Goal: Task Accomplishment & Management: Complete application form

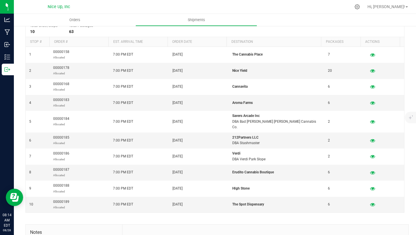
scroll to position [120, 0]
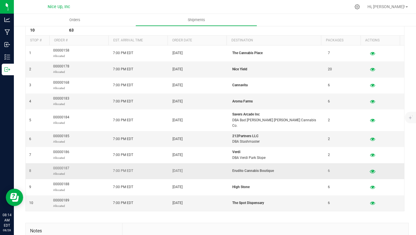
click at [373, 169] on icon "button" at bounding box center [372, 171] width 5 height 4
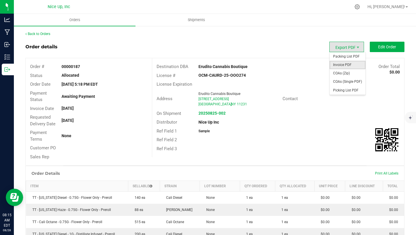
click at [344, 62] on span "Invoice PDF" at bounding box center [348, 65] width 36 height 8
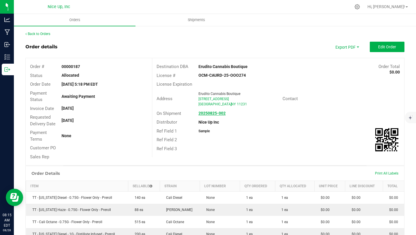
click at [223, 114] on strong "20250825-002" at bounding box center [212, 113] width 27 height 5
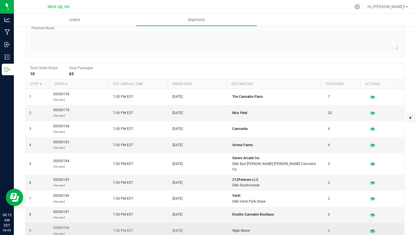
scroll to position [77, 0]
click at [372, 228] on icon "button" at bounding box center [372, 230] width 5 height 4
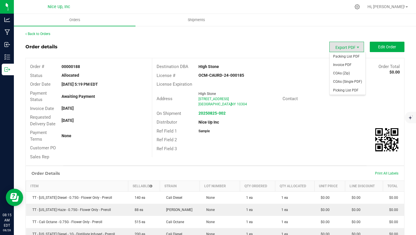
click at [338, 48] on span "Export PDF" at bounding box center [347, 47] width 35 height 10
click at [338, 62] on span "Invoice PDF" at bounding box center [348, 65] width 36 height 8
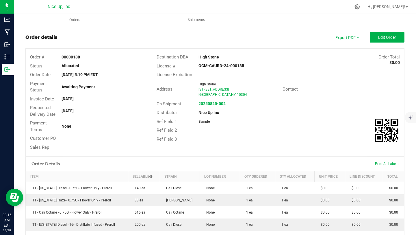
scroll to position [10, 0]
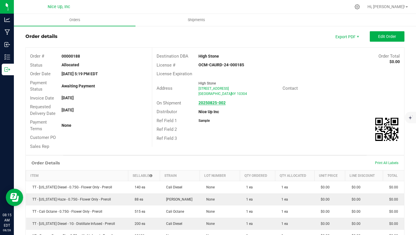
click at [218, 102] on strong "20250825-002" at bounding box center [212, 102] width 27 height 5
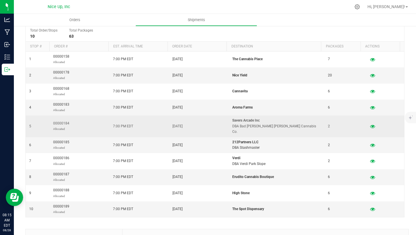
scroll to position [119, 0]
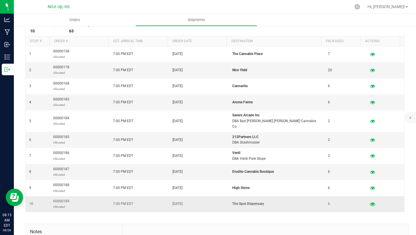
click at [373, 202] on icon "button" at bounding box center [372, 204] width 5 height 4
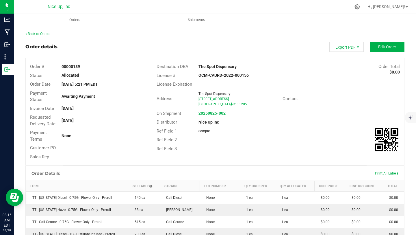
click at [343, 52] on span "Export PDF" at bounding box center [347, 47] width 35 height 10
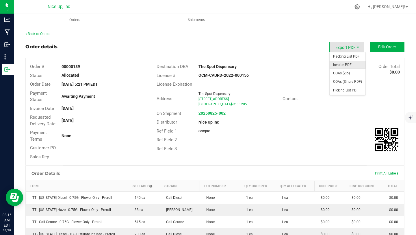
click at [344, 65] on span "Invoice PDF" at bounding box center [348, 65] width 36 height 8
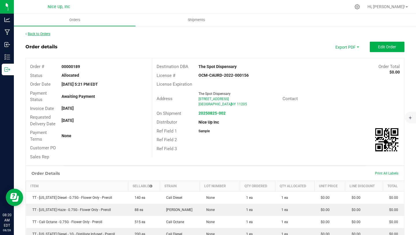
click at [38, 34] on link "Back to Orders" at bounding box center [37, 34] width 25 height 4
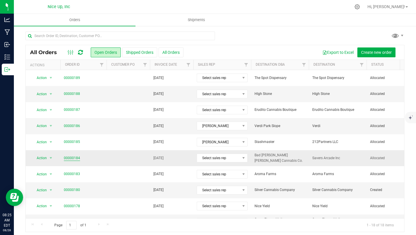
click at [77, 158] on link "00000184" at bounding box center [72, 157] width 16 height 5
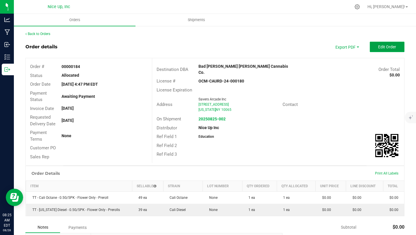
click at [379, 49] on span "Edit Order" at bounding box center [387, 47] width 18 height 5
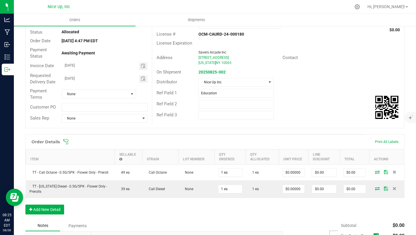
scroll to position [47, 0]
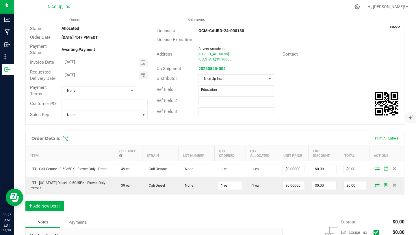
click at [40, 212] on div "Order Details Print All Labels Item Sellable Strain Lot Number Qty Ordered Qty …" at bounding box center [214, 174] width 379 height 86
click at [42, 203] on button "Add New Detail" at bounding box center [44, 206] width 39 height 10
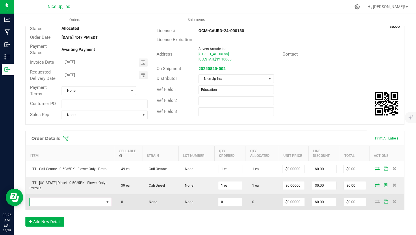
click at [50, 203] on span "NO DATA FOUND" at bounding box center [67, 202] width 74 height 8
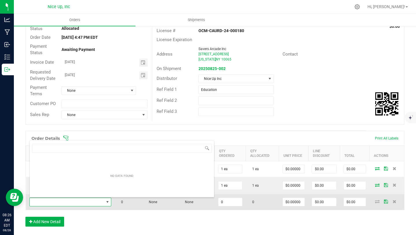
scroll to position [9, 82]
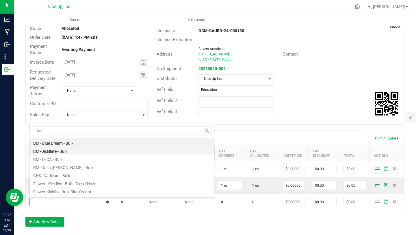
type input "[PERSON_NAME]"
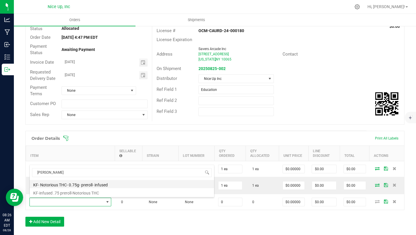
click at [69, 183] on li "KF- Notorious THC- 0.75g- preroll- infused" at bounding box center [122, 184] width 184 height 8
type input "0 ea"
type input "$4.42000"
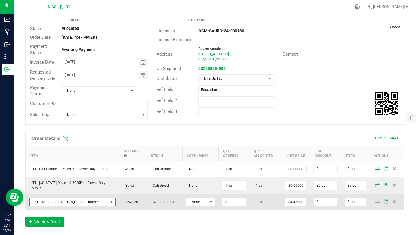
click at [229, 202] on input "0" at bounding box center [234, 202] width 23 height 8
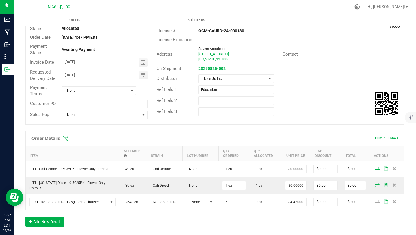
type input "5 ea"
type input "$22.10"
click at [233, 214] on div "Order Details Print All Labels Item Sellable Strain Lot Number Qty Ordered Qty …" at bounding box center [214, 181] width 379 height 101
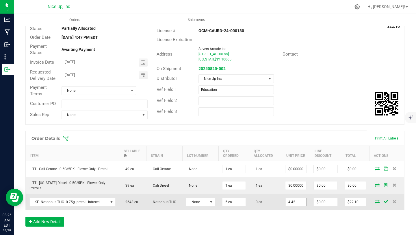
click at [298, 201] on input "4.42" at bounding box center [296, 202] width 21 height 8
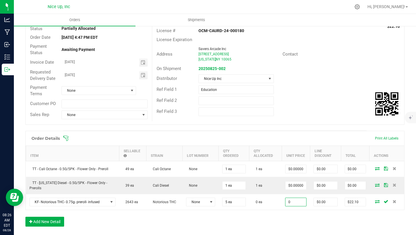
type input "$0.00000"
type input "$0.00"
click at [289, 218] on div "Order Details Print All Labels Item Sellable Strain Lot Number Qty Ordered Qty …" at bounding box center [214, 181] width 379 height 101
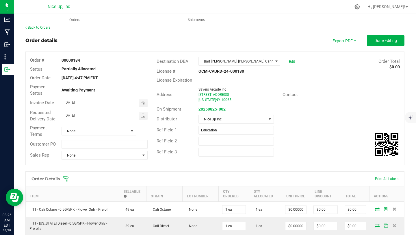
scroll to position [0, 0]
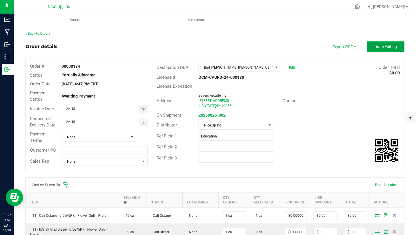
click at [379, 48] on span "Done Editing" at bounding box center [386, 46] width 23 height 5
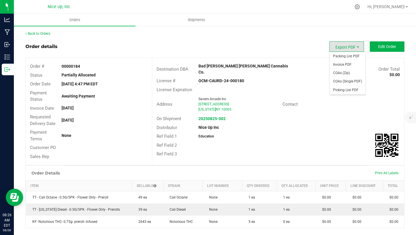
click at [349, 46] on span "Export PDF" at bounding box center [347, 46] width 35 height 10
click at [346, 63] on span "Invoice PDF" at bounding box center [348, 64] width 36 height 8
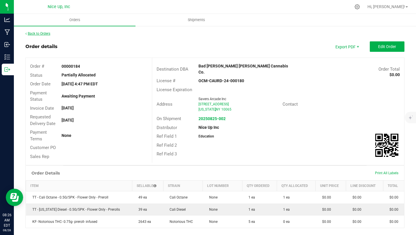
click at [45, 34] on link "Back to Orders" at bounding box center [37, 34] width 25 height 4
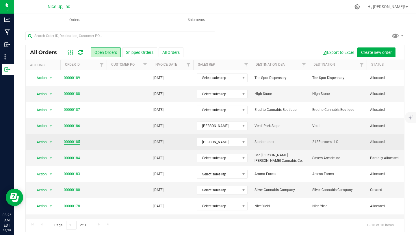
click at [75, 141] on link "00000185" at bounding box center [72, 141] width 16 height 5
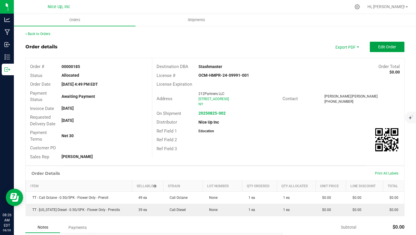
click at [384, 44] on button "Edit Order" at bounding box center [387, 47] width 35 height 10
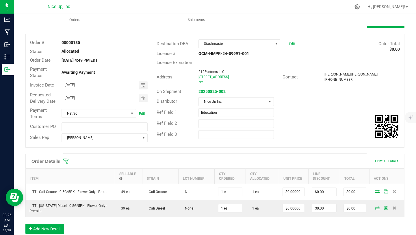
scroll to position [28, 0]
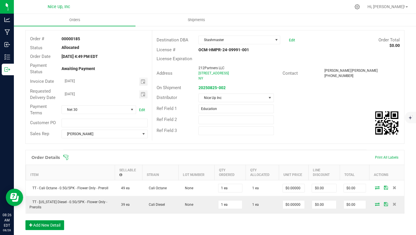
click at [54, 226] on button "Add New Detail" at bounding box center [44, 225] width 39 height 10
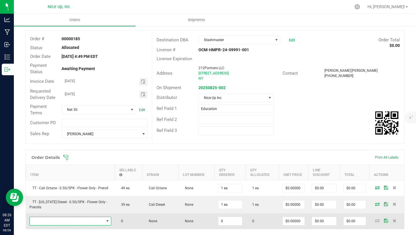
click at [51, 221] on span "NO DATA FOUND" at bounding box center [67, 221] width 74 height 8
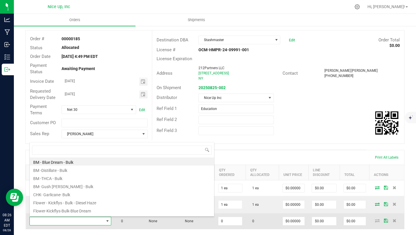
scroll to position [9, 82]
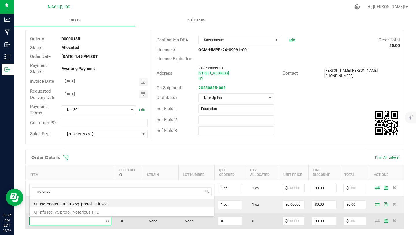
type input "notorious"
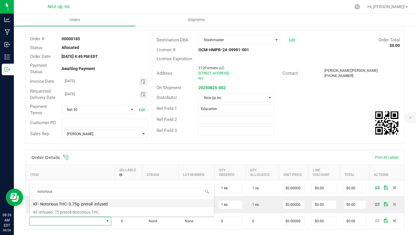
click at [74, 199] on li "KF- Notorious THC- 0.75g- preroll- infused" at bounding box center [122, 203] width 184 height 8
type input "0 ea"
type input "$4.42000"
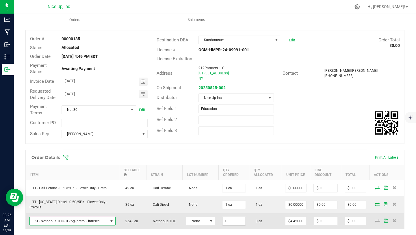
click at [234, 219] on input "0" at bounding box center [234, 221] width 23 height 8
type input "5 ea"
type input "4.42"
type input "$22.10"
click at [305, 219] on input "4.42" at bounding box center [296, 221] width 21 height 8
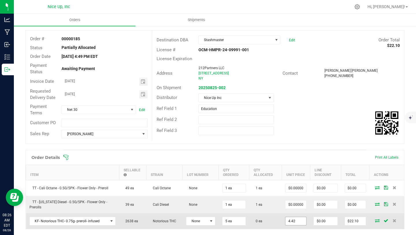
click at [303, 219] on input "4.42" at bounding box center [296, 221] width 21 height 8
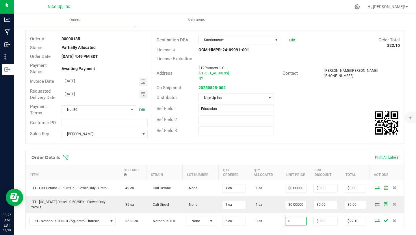
type input "$0.00000"
type input "$0.00"
click at [313, 232] on div "Order Details Print All Labels Item Sellable Strain Lot Number Qty Ordered Qty …" at bounding box center [214, 200] width 379 height 101
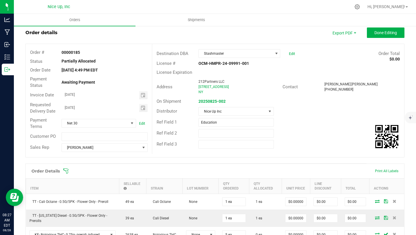
scroll to position [0, 0]
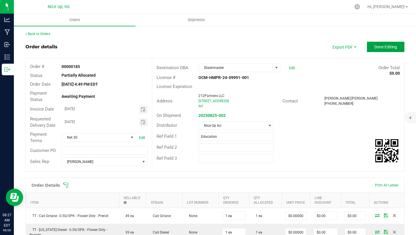
click at [380, 49] on button "Done Editing" at bounding box center [386, 47] width 38 height 10
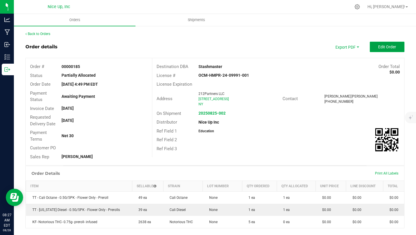
click at [378, 51] on button "Edit Order" at bounding box center [387, 47] width 35 height 10
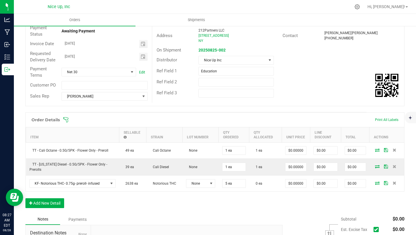
scroll to position [67, 0]
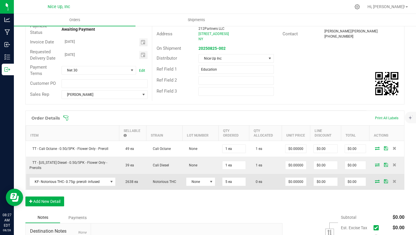
click at [376, 181] on icon at bounding box center [377, 180] width 5 height 3
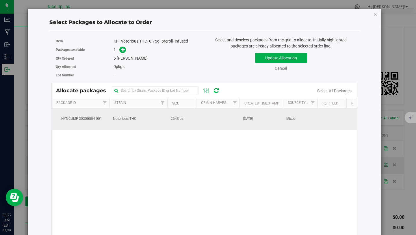
click at [208, 119] on td at bounding box center [217, 118] width 43 height 21
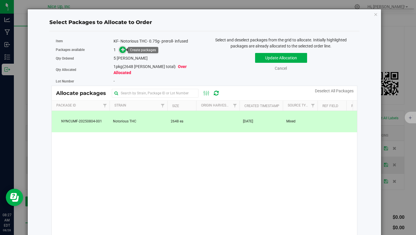
click at [123, 49] on icon at bounding box center [123, 49] width 4 height 4
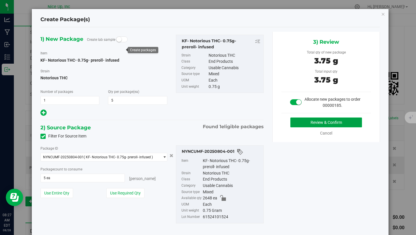
click at [315, 125] on button "Review & Confirm" at bounding box center [327, 122] width 72 height 10
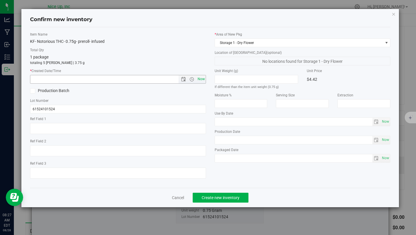
click at [202, 80] on span "Now" at bounding box center [201, 79] width 10 height 8
type input "[DATE] 8:27 AM"
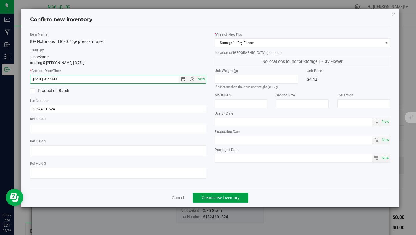
click at [223, 197] on span "Create new inventory" at bounding box center [221, 197] width 38 height 5
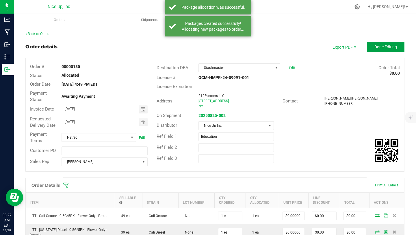
click at [382, 49] on button "Done Editing" at bounding box center [386, 47] width 38 height 10
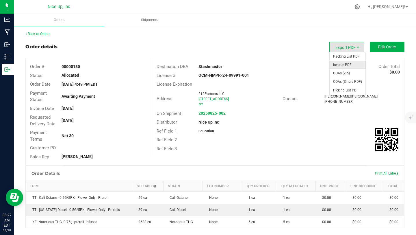
click at [344, 62] on span "Invoice PDF" at bounding box center [348, 65] width 36 height 8
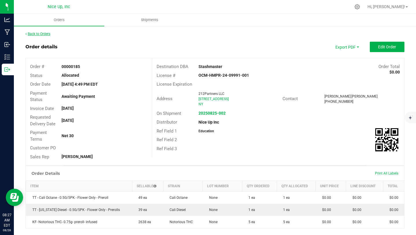
click at [44, 33] on link "Back to Orders" at bounding box center [37, 34] width 25 height 4
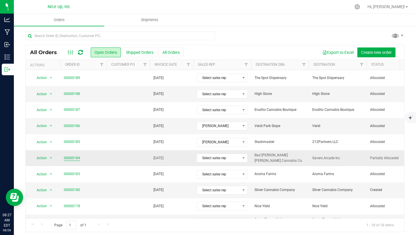
click at [74, 158] on link "00000184" at bounding box center [72, 157] width 16 height 5
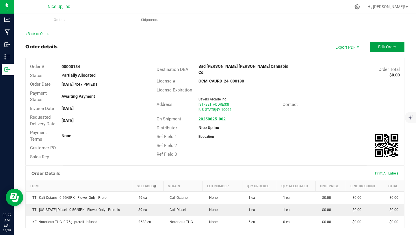
click at [380, 45] on span "Edit Order" at bounding box center [387, 47] width 18 height 5
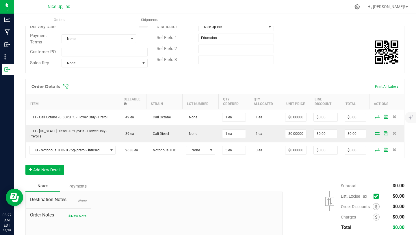
scroll to position [107, 0]
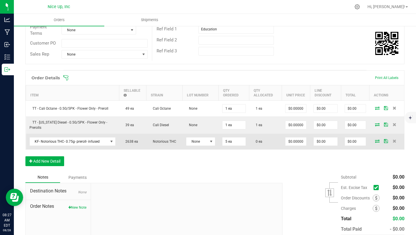
click at [377, 140] on icon at bounding box center [377, 140] width 5 height 3
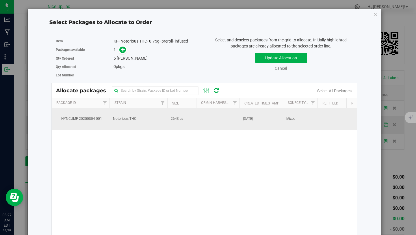
click at [190, 122] on td "2643 ea" at bounding box center [181, 118] width 29 height 21
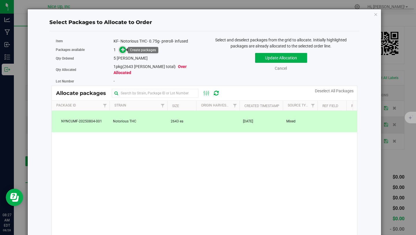
click at [122, 52] on span at bounding box center [122, 50] width 7 height 7
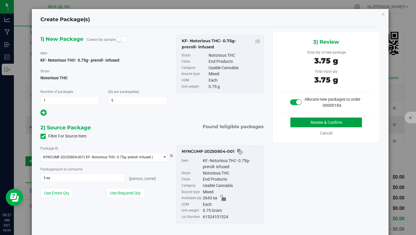
click at [327, 121] on button "Review & Confirm" at bounding box center [327, 122] width 72 height 10
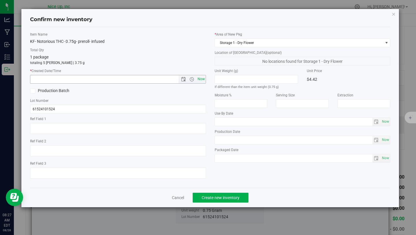
click at [199, 79] on span "Now" at bounding box center [201, 79] width 10 height 8
type input "[DATE] 8:27 AM"
click at [219, 197] on span "Create new inventory" at bounding box center [221, 197] width 38 height 5
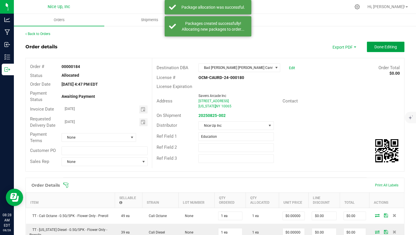
click at [376, 48] on span "Done Editing" at bounding box center [386, 47] width 23 height 5
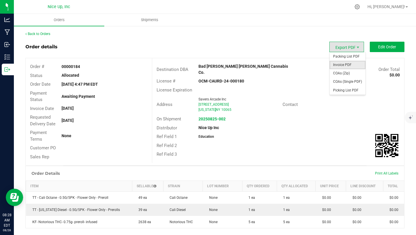
click at [343, 65] on span "Invoice PDF" at bounding box center [348, 65] width 36 height 8
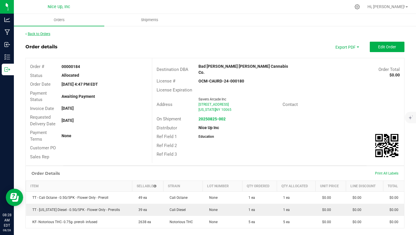
click at [44, 32] on link "Back to Orders" at bounding box center [37, 34] width 25 height 4
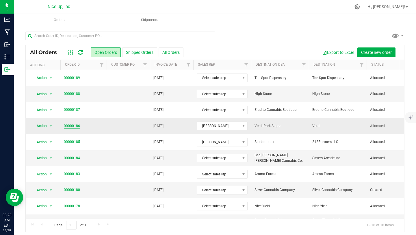
click at [77, 124] on link "00000186" at bounding box center [72, 125] width 16 height 5
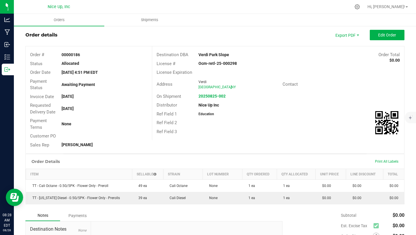
scroll to position [13, 0]
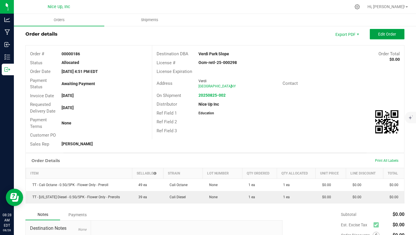
click at [383, 35] on span "Edit Order" at bounding box center [387, 34] width 18 height 5
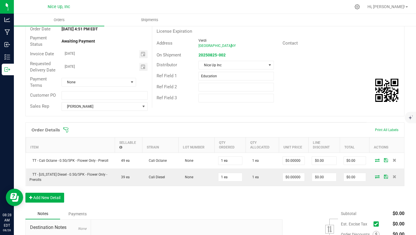
scroll to position [101, 0]
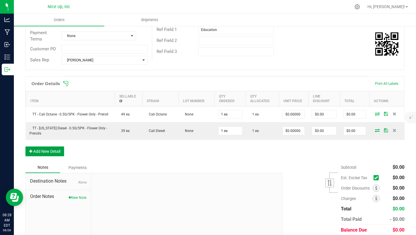
click at [54, 153] on button "Add New Detail" at bounding box center [44, 151] width 39 height 10
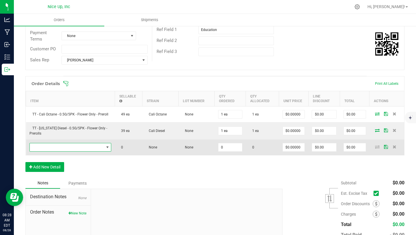
click at [63, 147] on span "NO DATA FOUND" at bounding box center [67, 147] width 74 height 8
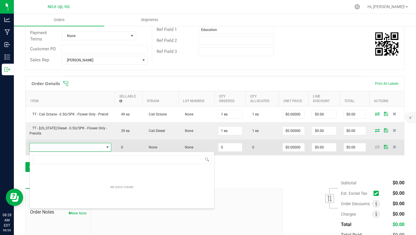
scroll to position [9, 82]
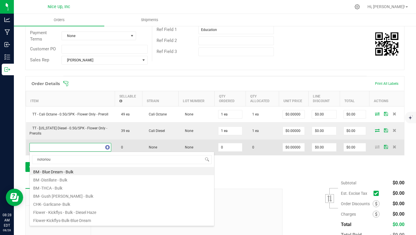
type input "notorious"
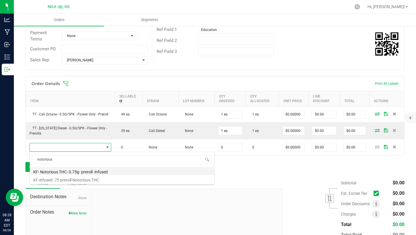
click at [80, 169] on li "KF- Notorious THC- 0.75g- preroll- infused" at bounding box center [122, 171] width 184 height 8
type input "0 ea"
type input "$4.42000"
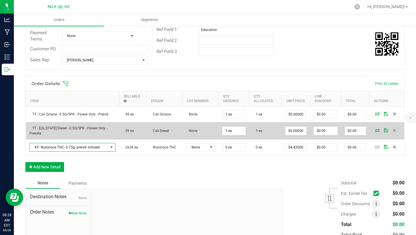
click at [233, 136] on td "1 ea" at bounding box center [234, 130] width 31 height 17
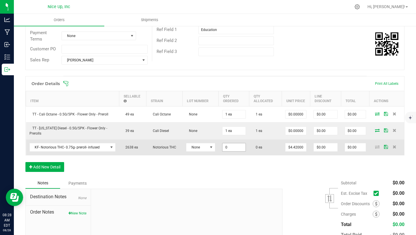
click at [233, 148] on input "0" at bounding box center [234, 147] width 23 height 8
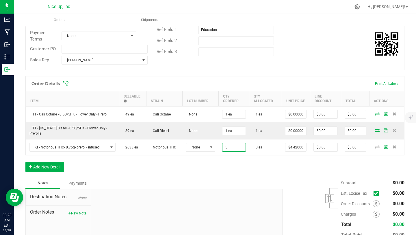
type input "5 ea"
type input "$22.10"
click at [241, 167] on div "Order Details Print All Labels Item Sellable Strain Lot Number Qty Ordered Qty …" at bounding box center [214, 126] width 379 height 101
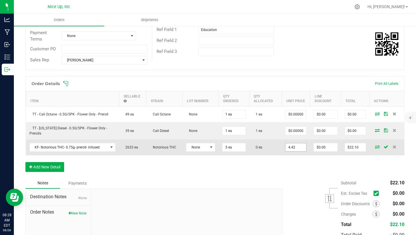
click at [296, 148] on input "4.42" at bounding box center [296, 147] width 21 height 8
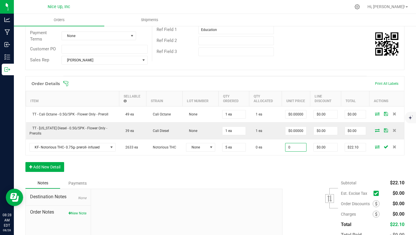
type input "$0.00000"
type input "$0.00"
click at [298, 165] on div "Order Details Print All Labels Item Sellable Strain Lot Number Qty Ordered Qty …" at bounding box center [214, 126] width 379 height 101
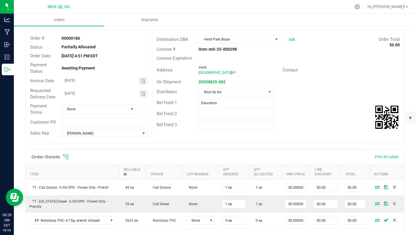
scroll to position [42, 0]
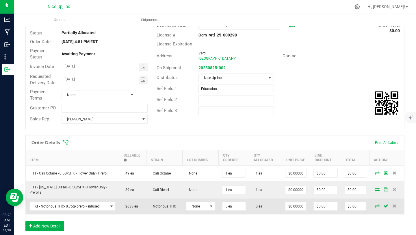
click at [377, 205] on icon at bounding box center [377, 205] width 5 height 3
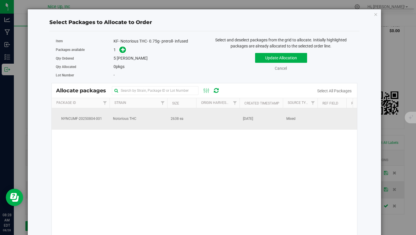
click at [200, 119] on td at bounding box center [217, 118] width 43 height 21
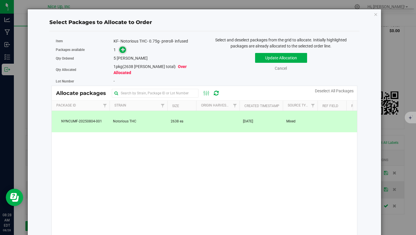
click at [124, 49] on icon at bounding box center [123, 49] width 4 height 4
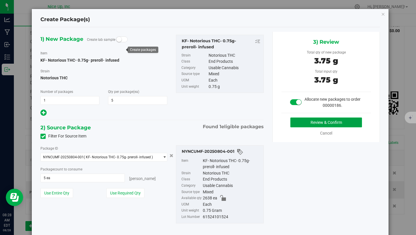
click at [304, 125] on button "Review & Confirm" at bounding box center [327, 122] width 72 height 10
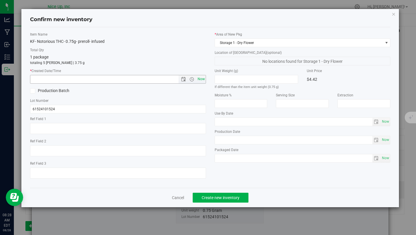
click at [201, 79] on span "Now" at bounding box center [201, 79] width 10 height 8
type input "[DATE] 8:28 AM"
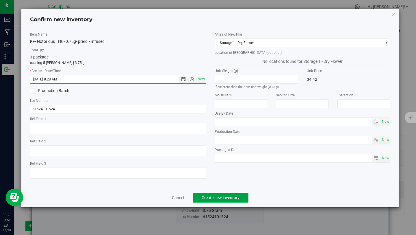
click at [227, 199] on span "Create new inventory" at bounding box center [221, 197] width 38 height 5
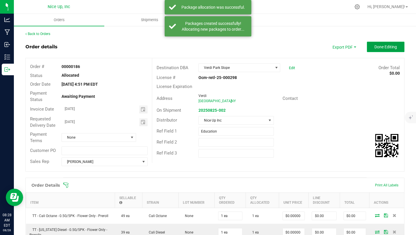
click at [382, 45] on span "Done Editing" at bounding box center [386, 47] width 23 height 5
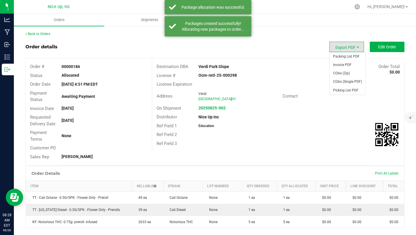
click at [348, 45] on span "Export PDF" at bounding box center [347, 47] width 35 height 10
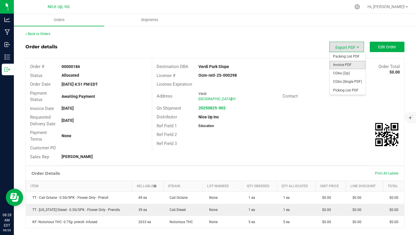
click at [348, 65] on span "Invoice PDF" at bounding box center [348, 65] width 36 height 8
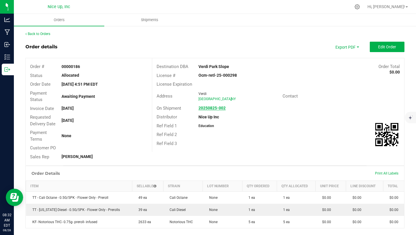
click at [217, 109] on strong "20250825-002" at bounding box center [212, 108] width 27 height 5
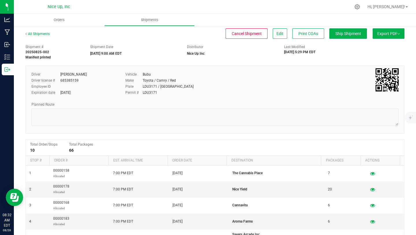
click at [396, 32] on span "Export PDF" at bounding box center [389, 33] width 23 height 5
click at [38, 33] on link "All Shipments" at bounding box center [37, 34] width 24 height 4
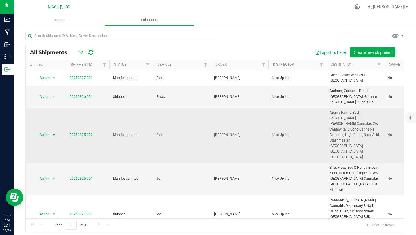
click at [53, 131] on span "select" at bounding box center [53, 135] width 7 height 8
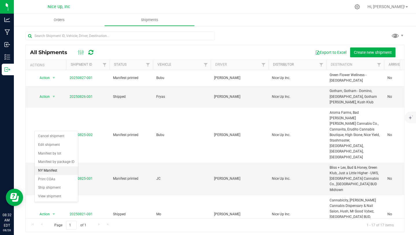
click at [56, 175] on li "NY Manifest" at bounding box center [56, 170] width 43 height 9
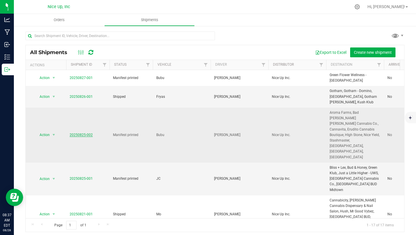
click at [81, 133] on link "20250825-002" at bounding box center [81, 135] width 23 height 4
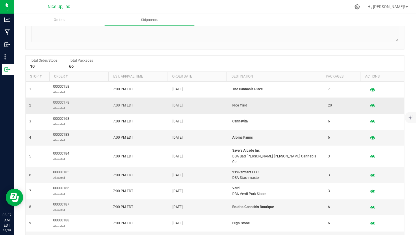
scroll to position [84, 0]
click at [369, 170] on button "button" at bounding box center [372, 174] width 10 height 9
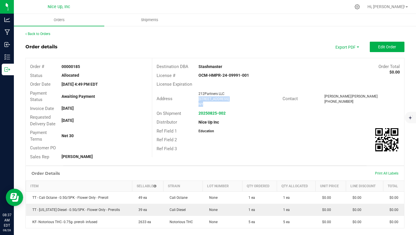
drag, startPoint x: 222, startPoint y: 104, endPoint x: 199, endPoint y: 100, distance: 24.1
click at [199, 100] on ngx-name-and-address "212Partners LLC [STREET_ADDRESS]" at bounding box center [239, 99] width 80 height 16
copy ngx-name-and-address "[STREET_ADDRESS]"
click at [218, 114] on strong "20250825-002" at bounding box center [212, 113] width 27 height 5
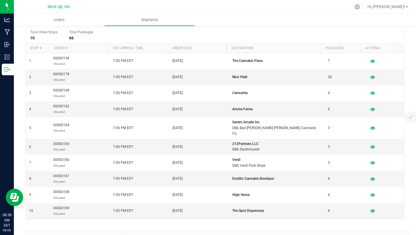
scroll to position [123, 0]
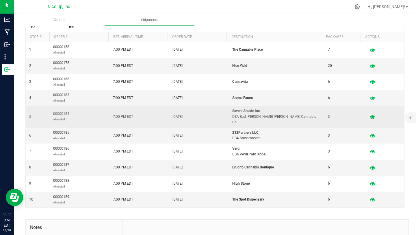
click at [372, 114] on icon "button" at bounding box center [372, 116] width 5 height 4
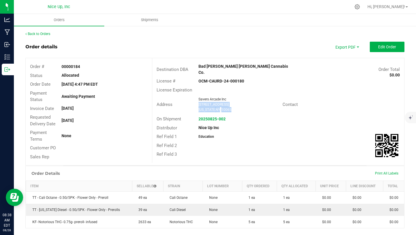
drag, startPoint x: 231, startPoint y: 105, endPoint x: 198, endPoint y: 100, distance: 33.1
click at [198, 100] on div "Savers Arcade Inc [STREET_ADDRESS][US_STATE]" at bounding box center [239, 105] width 87 height 16
copy ngx-name-and-address "[STREET_ADDRESS][US_STATE]"
click at [44, 34] on link "Back to Orders" at bounding box center [37, 34] width 25 height 4
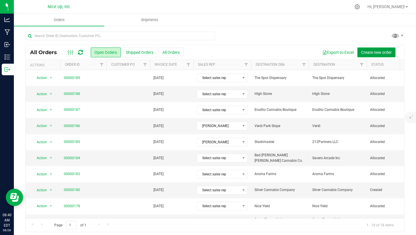
click at [371, 55] on button "Create new order" at bounding box center [377, 52] width 38 height 10
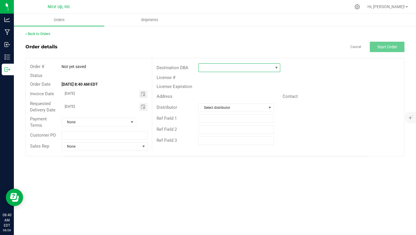
click at [209, 69] on span at bounding box center [236, 68] width 74 height 8
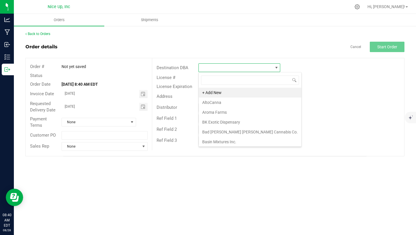
scroll to position [9, 82]
type input "green"
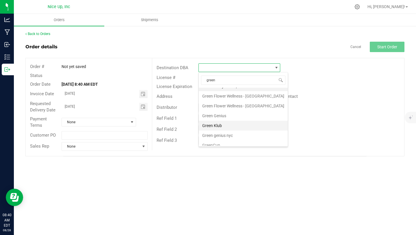
scroll to position [11, 0]
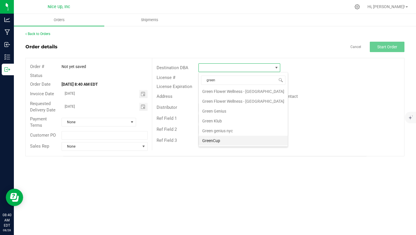
click at [216, 140] on li "GreenCup" at bounding box center [243, 141] width 89 height 10
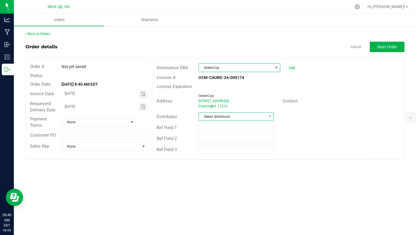
click at [217, 117] on span "Select distributor" at bounding box center [233, 116] width 68 height 8
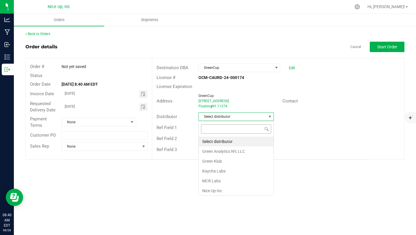
scroll to position [9, 75]
click at [228, 189] on li "Nice Up Inc" at bounding box center [236, 191] width 75 height 10
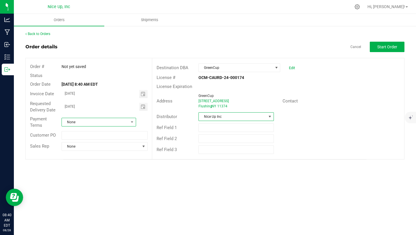
click at [126, 122] on span "None" at bounding box center [95, 122] width 67 height 8
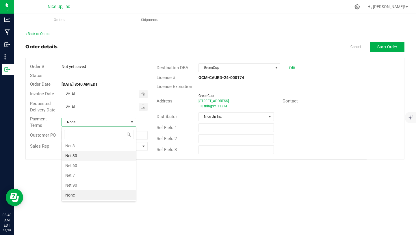
click at [112, 157] on li "Net 30" at bounding box center [99, 156] width 74 height 10
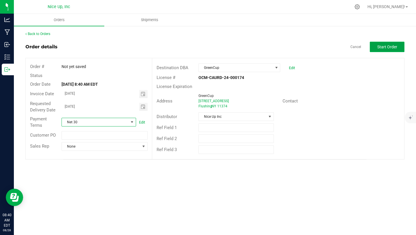
click at [387, 48] on span "Start Order" at bounding box center [388, 47] width 20 height 5
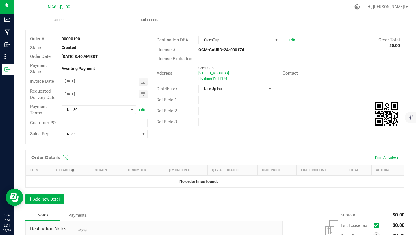
scroll to position [29, 0]
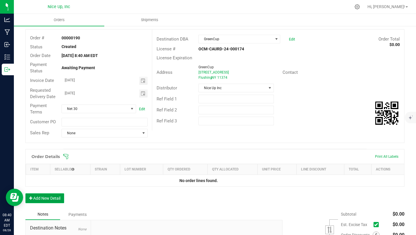
click at [54, 199] on button "Add New Detail" at bounding box center [44, 198] width 39 height 10
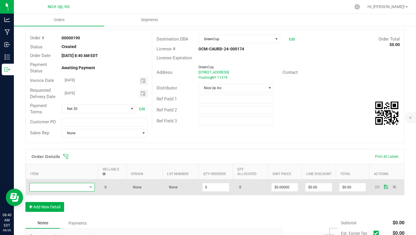
click at [51, 187] on span "NO DATA FOUND" at bounding box center [59, 187] width 58 height 8
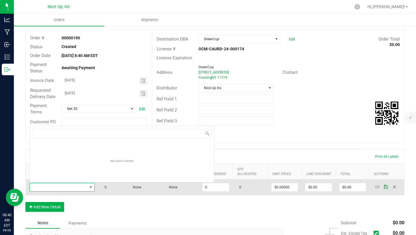
scroll to position [9, 65]
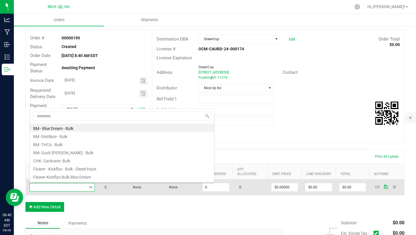
type input "notorious"
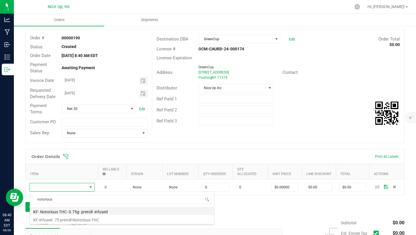
click at [58, 212] on li "KF- Notorious THC- 0.75g- preroll- infused" at bounding box center [122, 211] width 184 height 8
type input "0 ea"
type input "$4.42000"
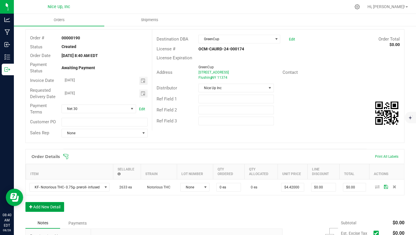
click at [54, 207] on button "Add New Detail" at bounding box center [44, 207] width 39 height 10
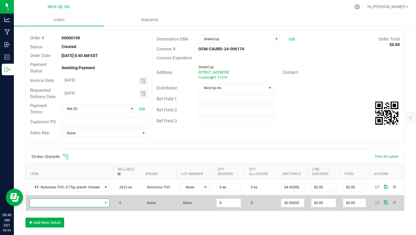
click at [52, 203] on span "NO DATA FOUND" at bounding box center [66, 203] width 73 height 8
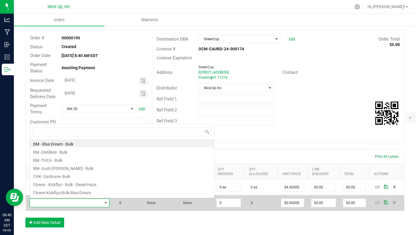
scroll to position [9, 82]
type input "orange"
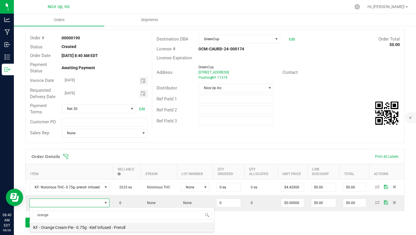
click at [66, 227] on li "KF - Orange Cream Pie - 0.75g - Kief Infused - Preroll" at bounding box center [122, 226] width 184 height 8
type input "0 ea"
type input "$4.42000"
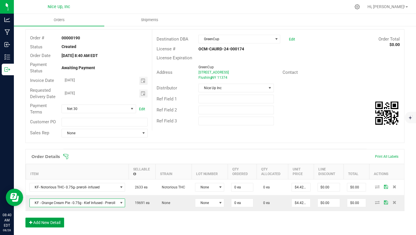
click at [55, 221] on button "Add New Detail" at bounding box center [44, 222] width 39 height 10
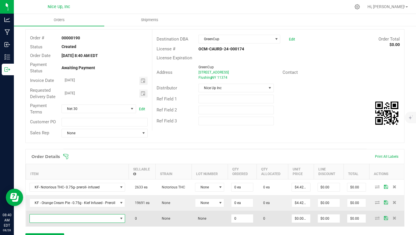
click at [62, 218] on span "NO DATA FOUND" at bounding box center [74, 218] width 88 height 8
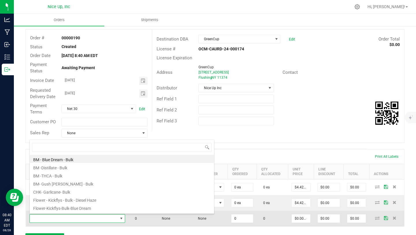
scroll to position [9, 98]
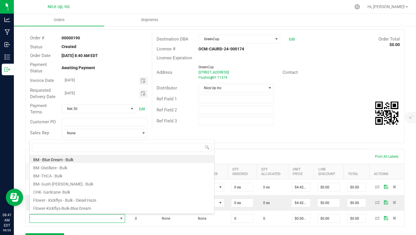
click at [311, 127] on div "Destination DBA GreenCup Edit Order Total $0.00 License # OCM-CAURD-24-000174 L…" at bounding box center [278, 79] width 252 height 101
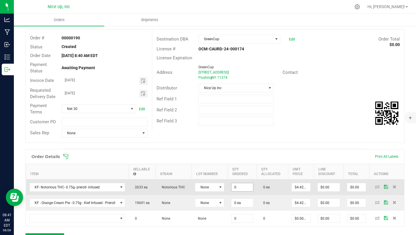
click at [247, 186] on input "0" at bounding box center [242, 187] width 21 height 8
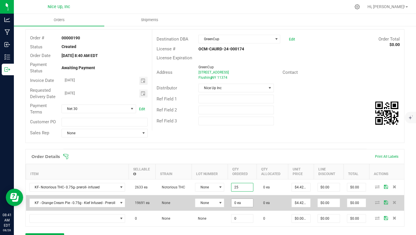
type input "25 ea"
type input "$110.50"
click at [240, 206] on input "0" at bounding box center [242, 203] width 21 height 8
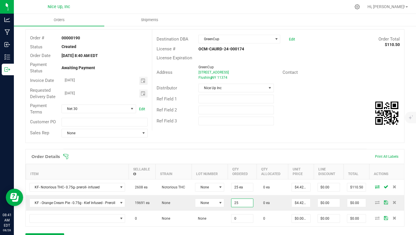
type input "25 ea"
type input "$110.50"
click at [303, 132] on div "Order # 00000190 Status Created Order Date [DATE] 8:40 AM EDT Payment Status Aw…" at bounding box center [215, 85] width 379 height 113
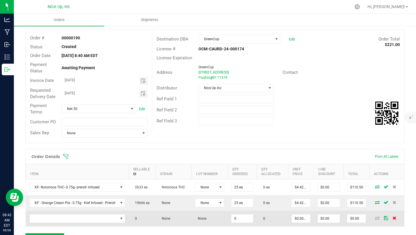
click at [398, 217] on span at bounding box center [395, 217] width 9 height 3
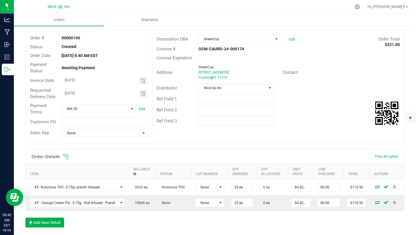
scroll to position [0, 0]
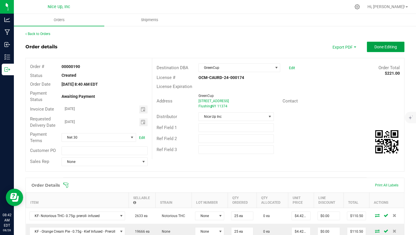
click at [387, 47] on span "Done Editing" at bounding box center [386, 47] width 23 height 5
